Goal: Task Accomplishment & Management: Use online tool/utility

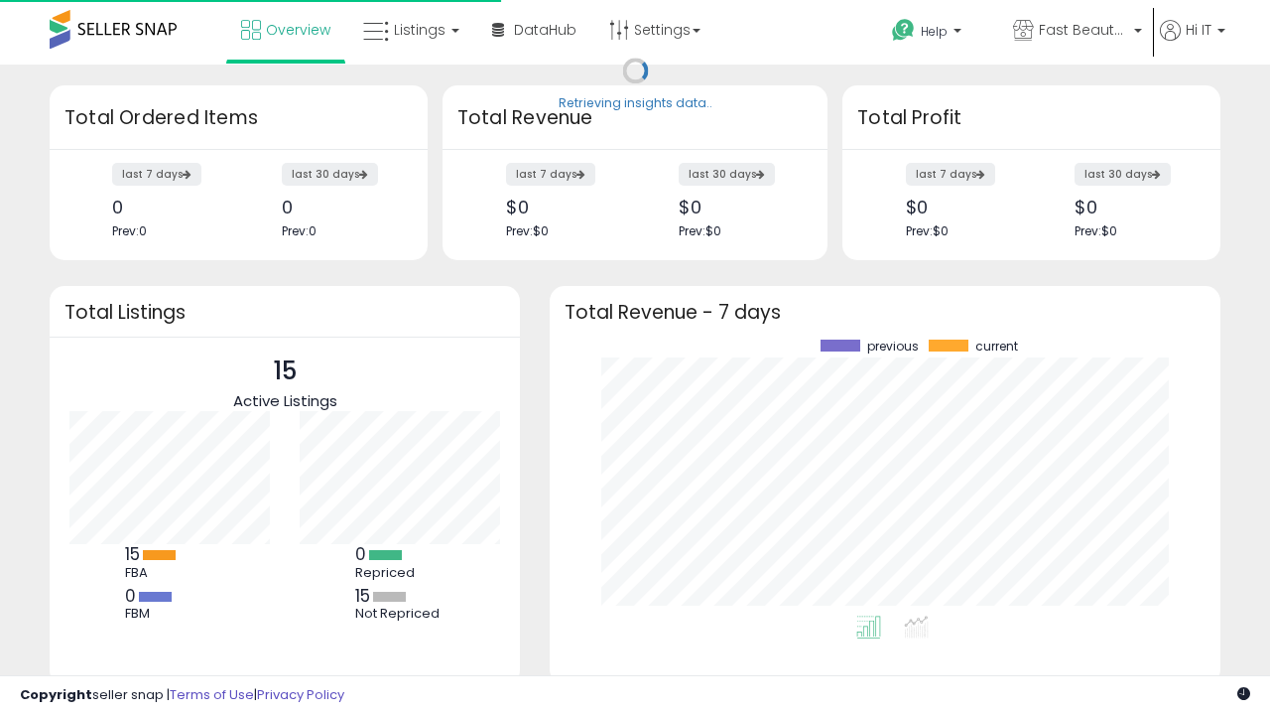
scroll to position [276, 631]
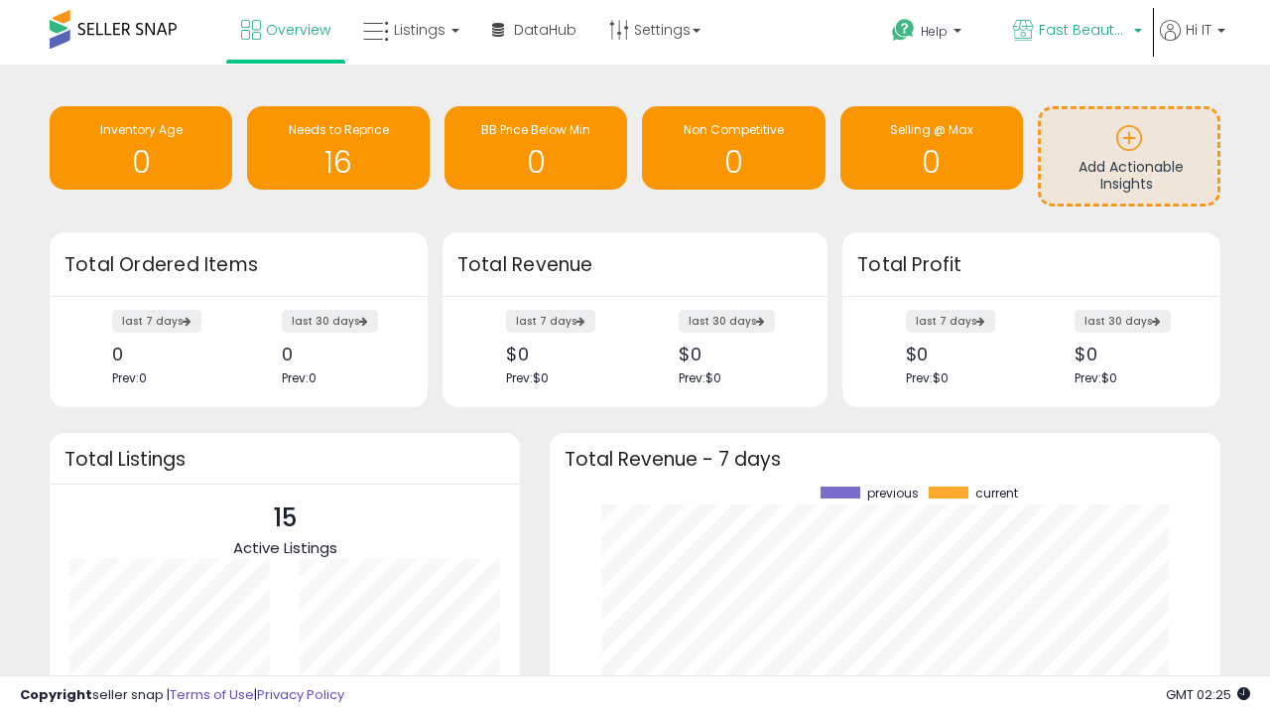
click at [1076, 32] on span "Fast Beauty ([GEOGRAPHIC_DATA])" at bounding box center [1083, 30] width 89 height 20
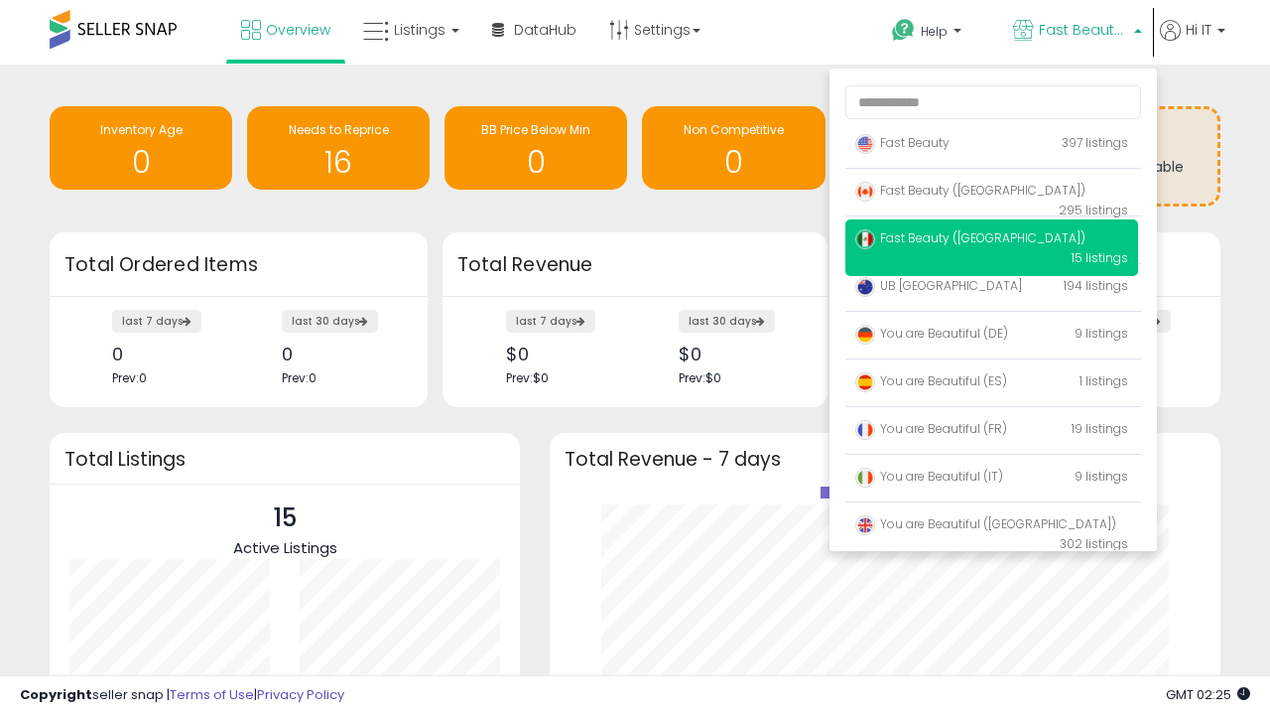
click at [992, 146] on p "Fast Beauty 397 listings" at bounding box center [992, 144] width 293 height 40
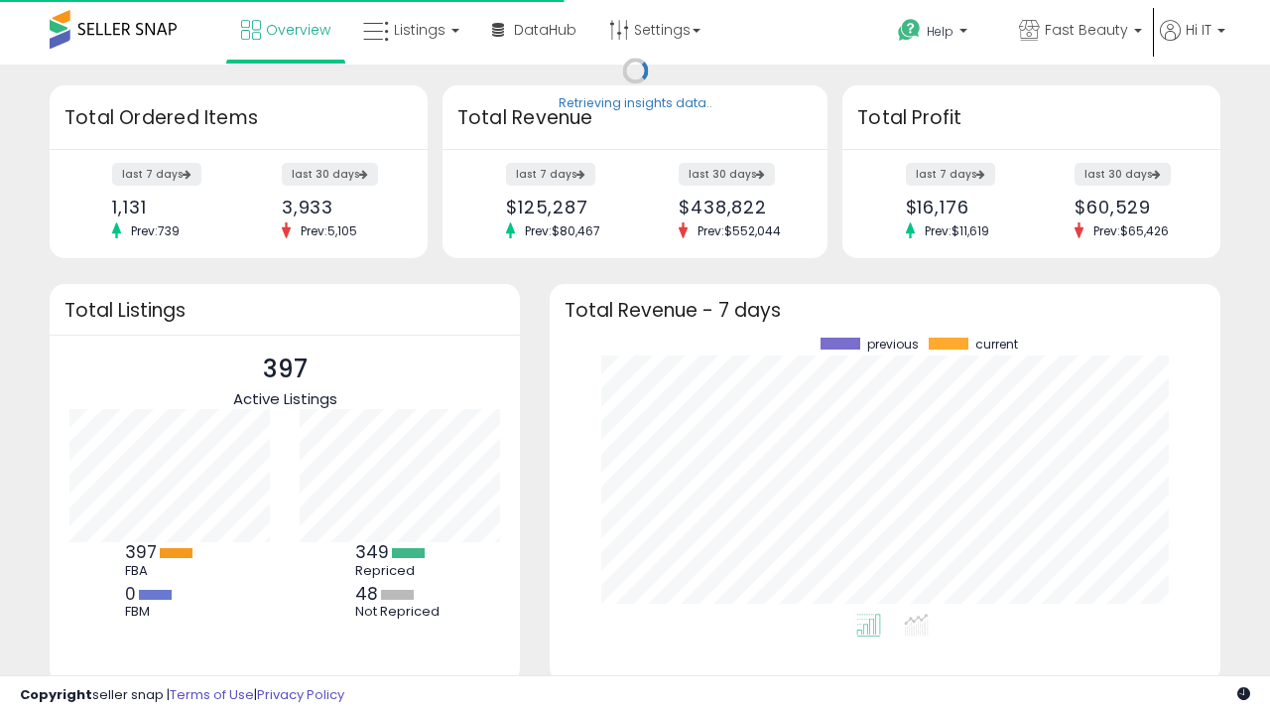
scroll to position [276, 631]
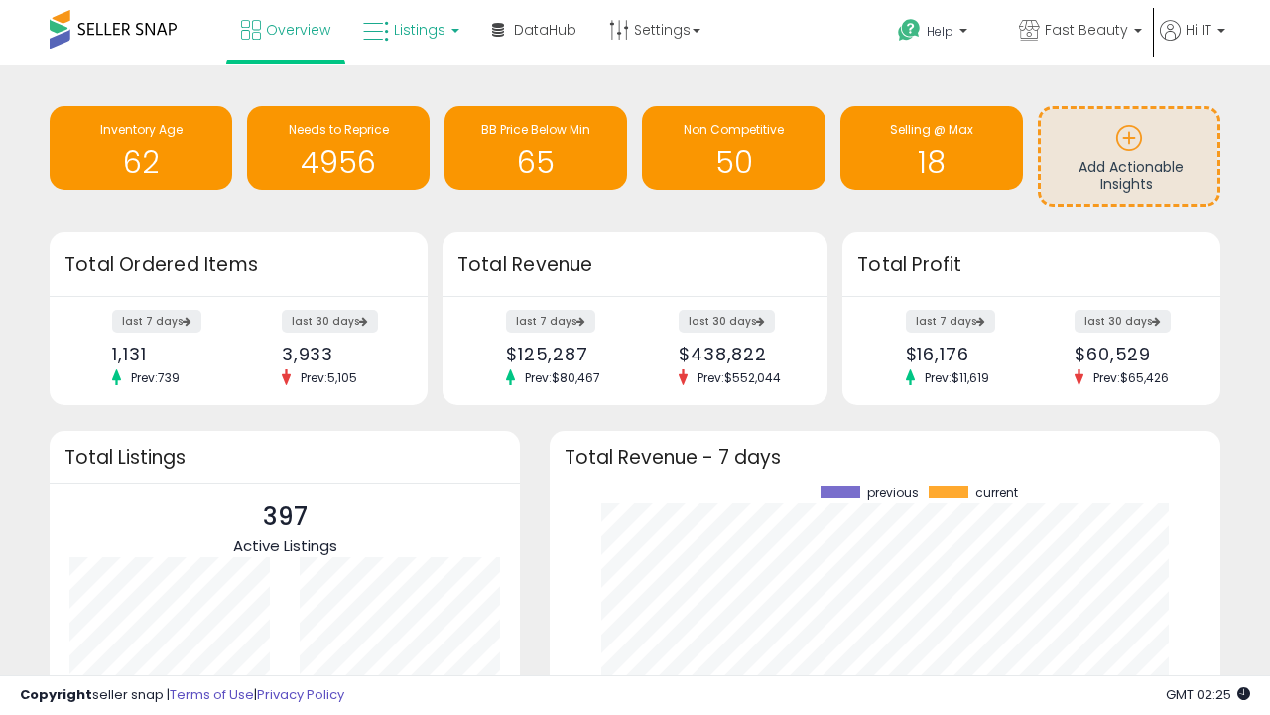
click at [409, 30] on span "Listings" at bounding box center [420, 30] width 52 height 20
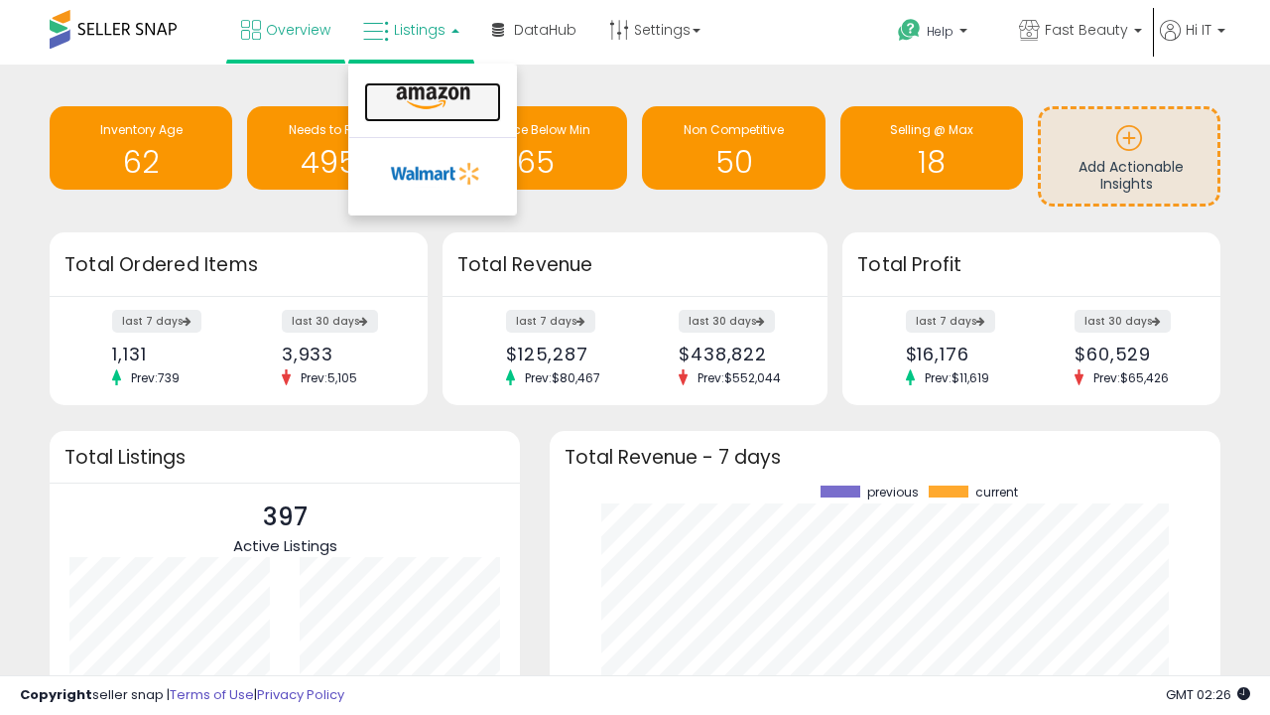
click at [431, 98] on icon at bounding box center [433, 98] width 86 height 26
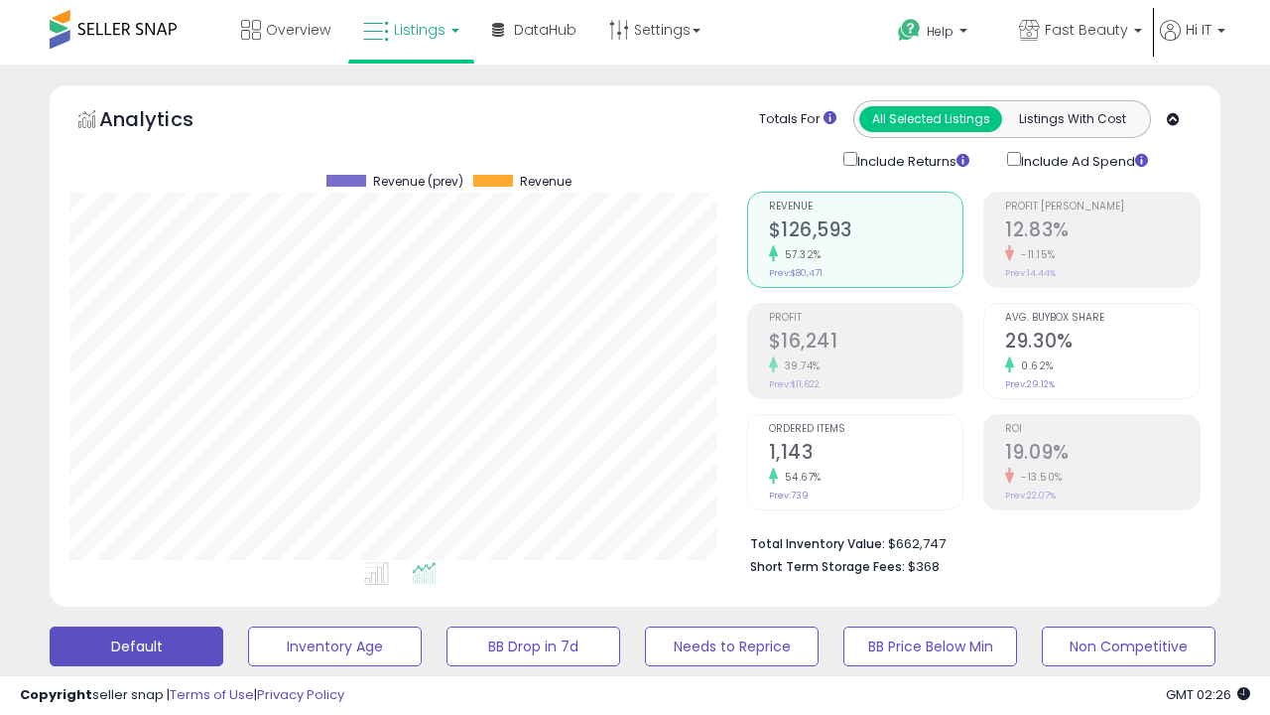
scroll to position [407, 677]
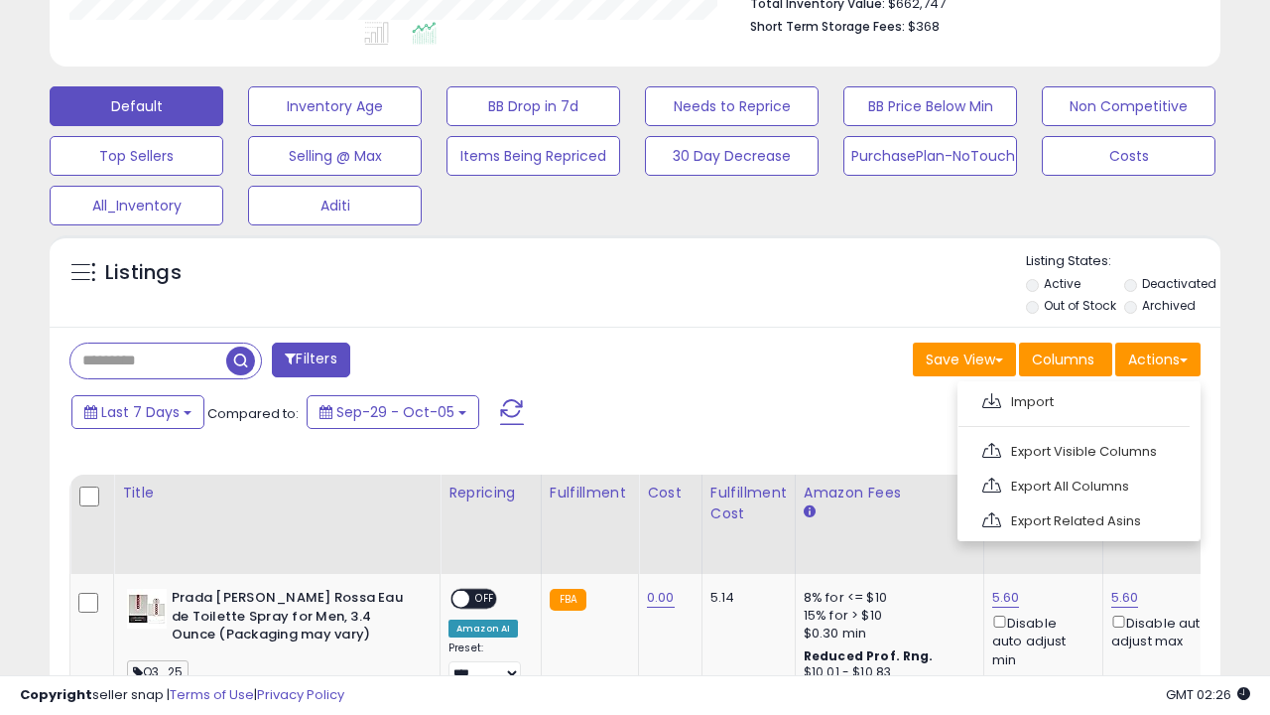
click at [992, 398] on span at bounding box center [992, 400] width 19 height 15
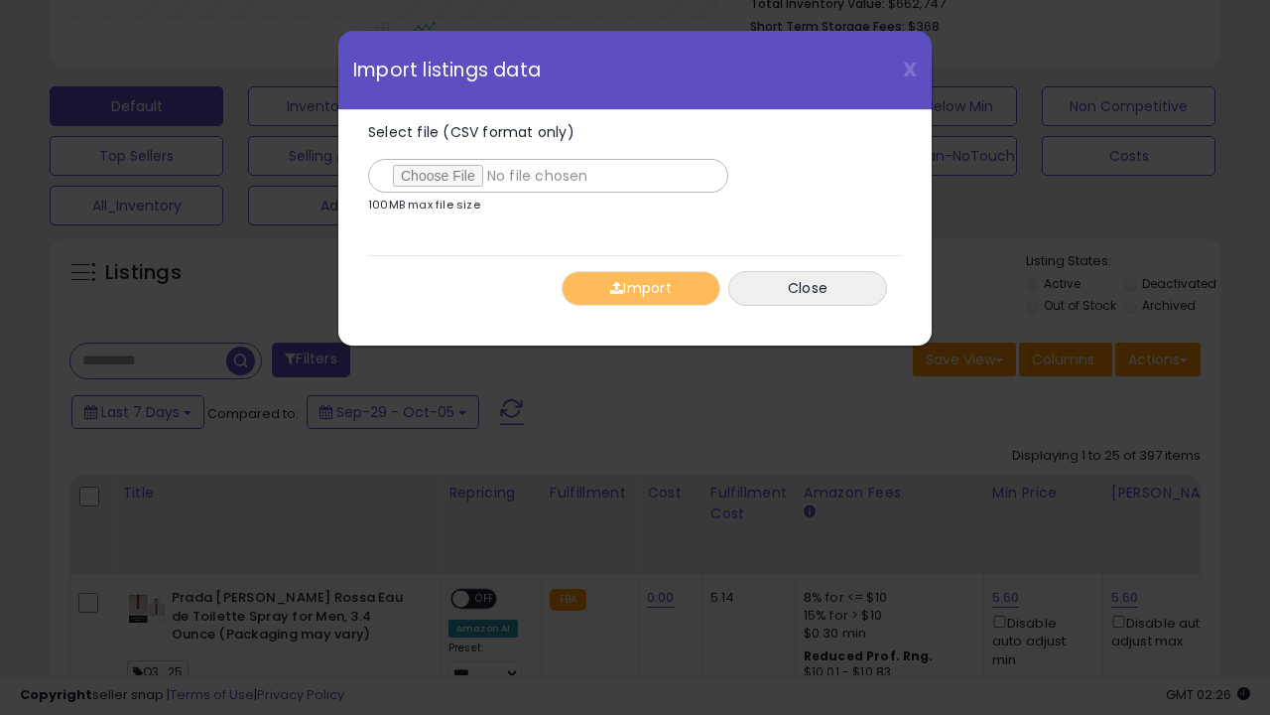
type input "**********"
click at [640, 288] on button "Import" at bounding box center [641, 288] width 159 height 35
